Goal: Task Accomplishment & Management: Manage account settings

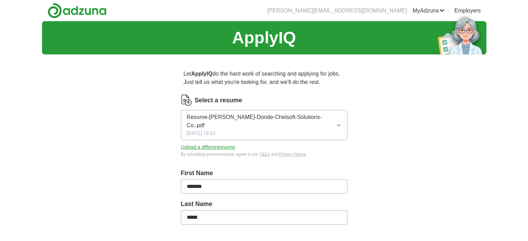
click at [207, 144] on button "Upload a different resume" at bounding box center [208, 147] width 54 height 7
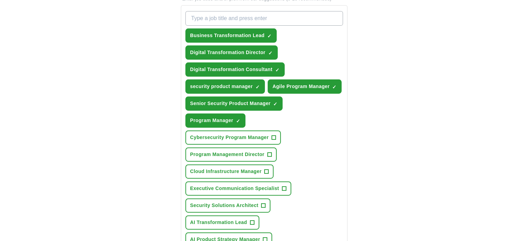
scroll to position [208, 0]
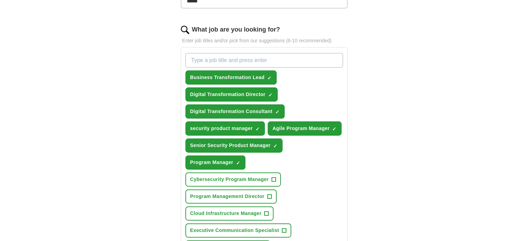
click at [265, 57] on input "What job are you looking for?" at bounding box center [263, 60] width 157 height 15
type input "change manager"
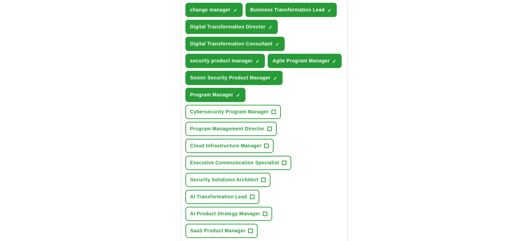
scroll to position [277, 0]
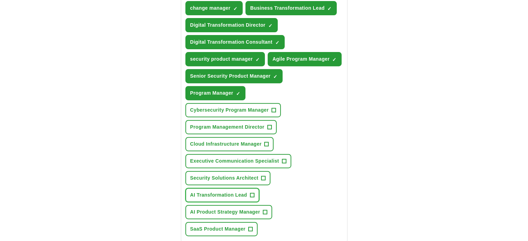
click at [248, 191] on button "AI Transformation Lead +" at bounding box center [222, 195] width 74 height 14
click at [268, 211] on button "AI Product Strategy Manager +" at bounding box center [228, 212] width 87 height 14
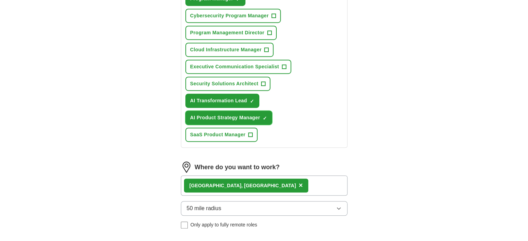
scroll to position [382, 0]
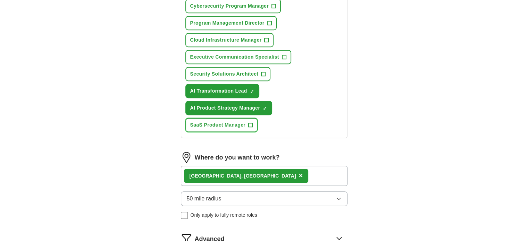
click at [250, 122] on span "+" at bounding box center [250, 125] width 4 height 6
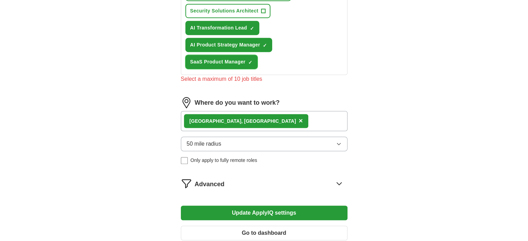
scroll to position [451, 0]
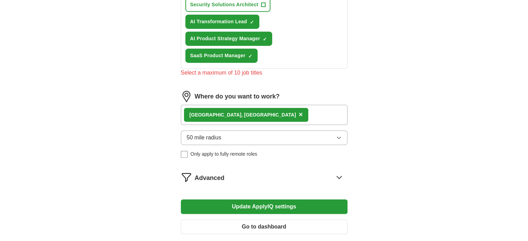
drag, startPoint x: 317, startPoint y: 202, endPoint x: 407, endPoint y: 187, distance: 90.7
click at [338, 174] on icon at bounding box center [338, 177] width 11 height 11
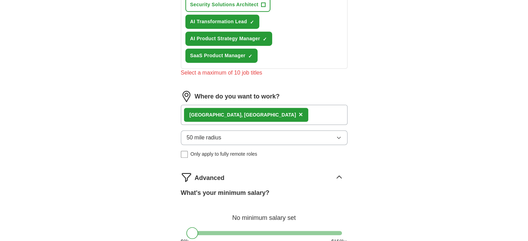
scroll to position [520, 0]
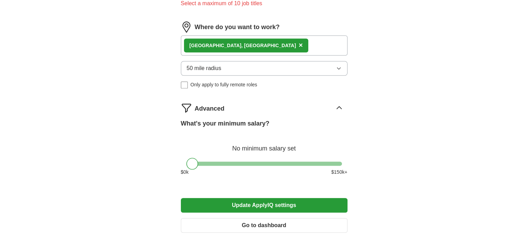
click at [249, 41] on div "[GEOGRAPHIC_DATA], [GEOGRAPHIC_DATA] ×" at bounding box center [264, 45] width 166 height 20
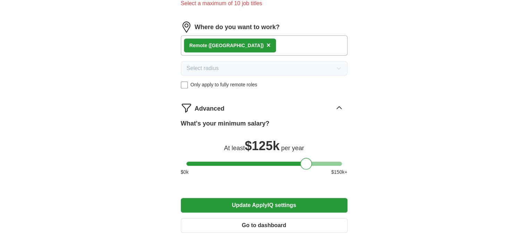
drag, startPoint x: 189, startPoint y: 159, endPoint x: 303, endPoint y: 162, distance: 113.8
click at [303, 162] on div at bounding box center [306, 164] width 12 height 12
click at [298, 201] on button "Update ApplyIQ settings" at bounding box center [264, 205] width 166 height 15
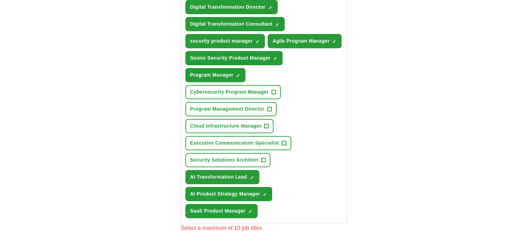
scroll to position [312, 0]
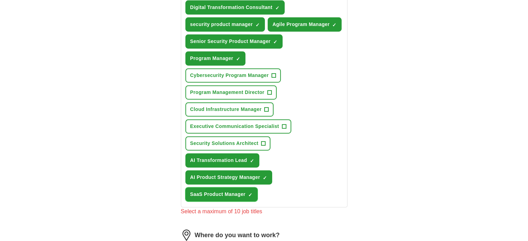
click at [254, 188] on button "SaaS Product Manager ✓ ×" at bounding box center [221, 194] width 72 height 14
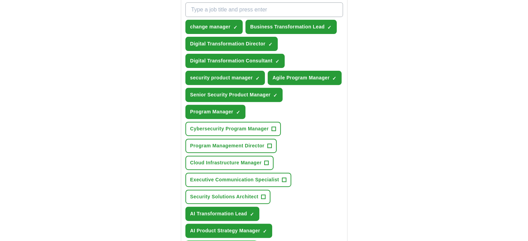
scroll to position [243, 0]
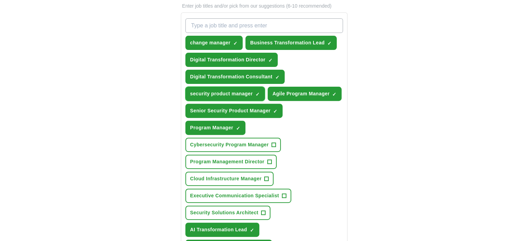
click at [0, 0] on span "×" at bounding box center [0, 0] width 0 height 0
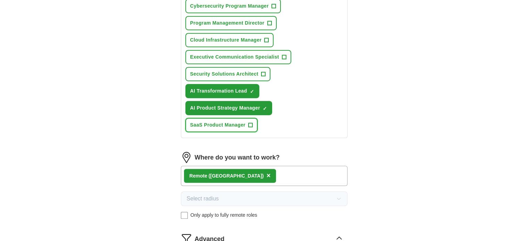
click at [251, 122] on span "+" at bounding box center [250, 125] width 4 height 6
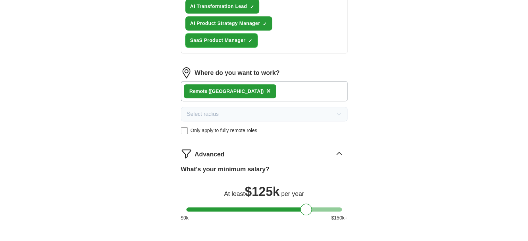
scroll to position [581, 0]
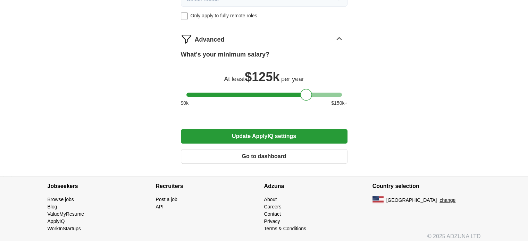
click at [305, 134] on button "Update ApplyIQ settings" at bounding box center [264, 136] width 166 height 15
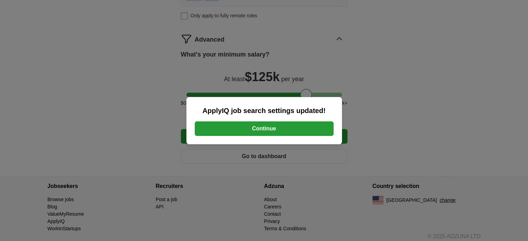
click at [305, 134] on button "Continue" at bounding box center [264, 128] width 139 height 15
